Goal: Task Accomplishment & Management: Complete application form

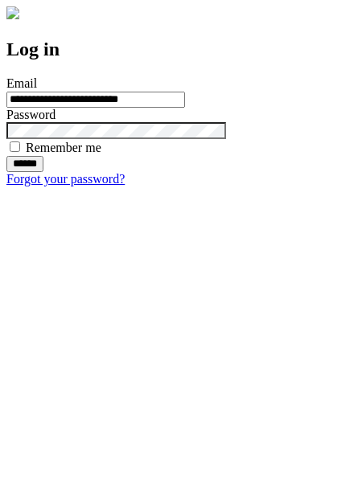
type input "**********"
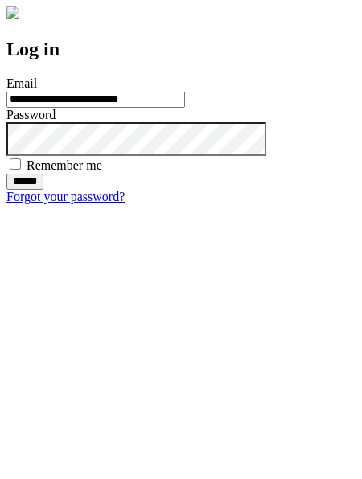
click at [43, 190] on input "******" at bounding box center [24, 182] width 37 height 16
